Goal: Task Accomplishment & Management: Manage account settings

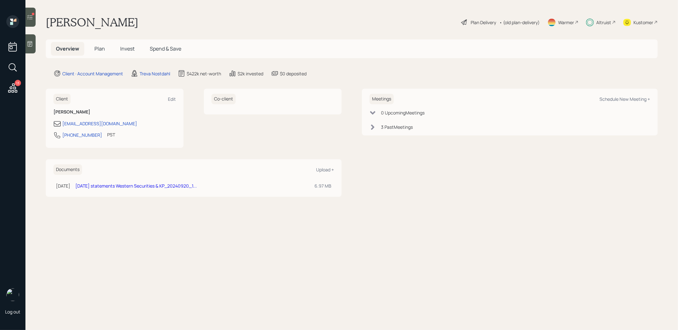
click at [128, 49] on span "Invest" at bounding box center [127, 48] width 14 height 7
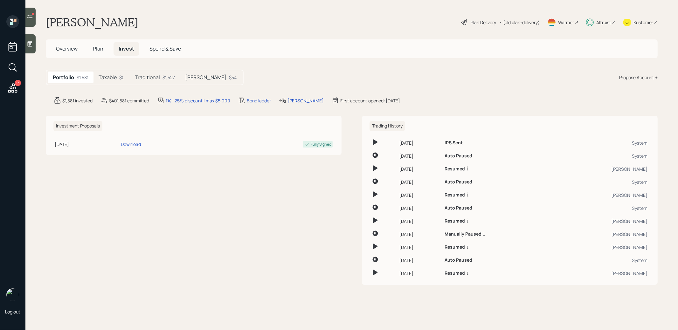
click at [114, 77] on h5 "Taxable" at bounding box center [108, 77] width 18 height 6
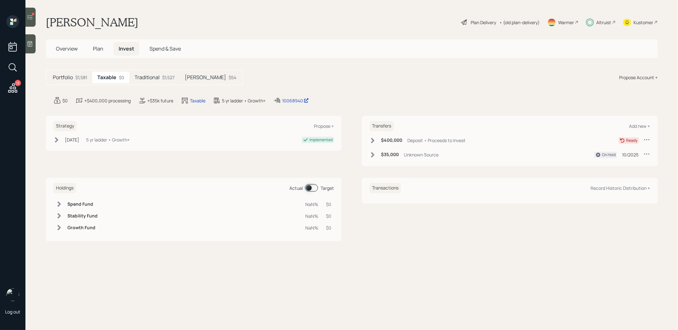
click at [373, 140] on icon at bounding box center [372, 140] width 3 height 5
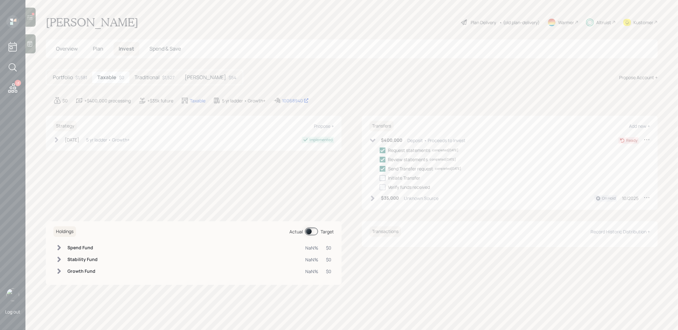
click at [383, 176] on div at bounding box center [383, 178] width 6 height 6
click at [380, 178] on input "checkbox" at bounding box center [379, 178] width 0 height 0
checkbox input "true"
